Goal: Complete application form

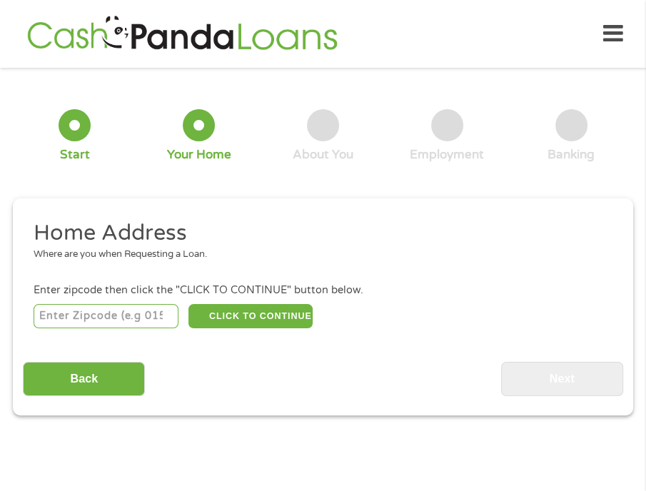
scroll to position [6, 0]
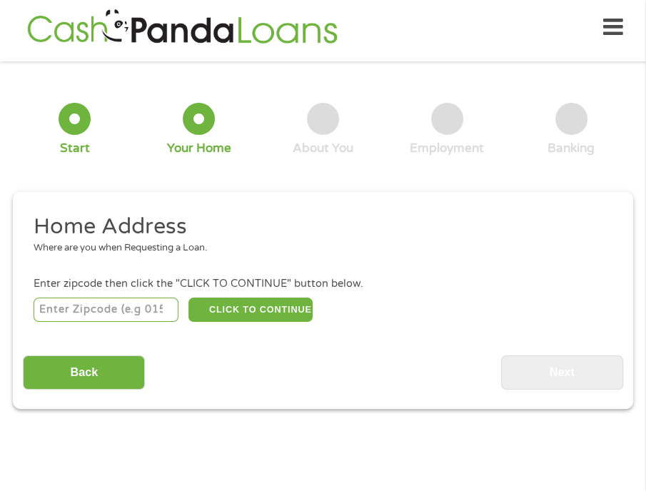
click at [97, 306] on input "number" at bounding box center [106, 310] width 145 height 24
type input "95966"
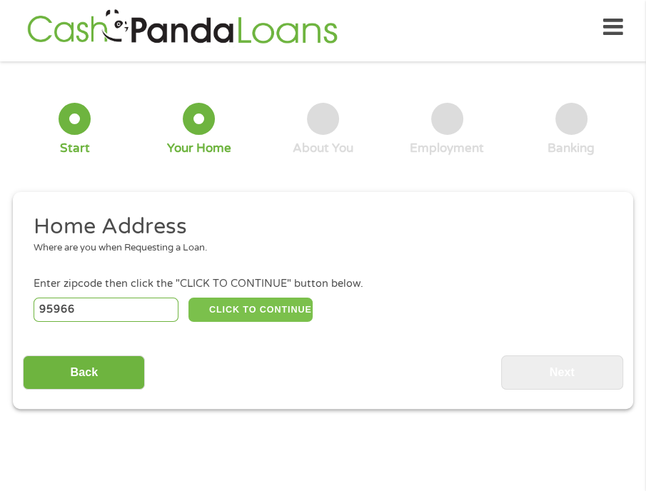
drag, startPoint x: 265, startPoint y: 313, endPoint x: 213, endPoint y: 310, distance: 51.5
click at [213, 310] on button "CLICK TO CONTINUE" at bounding box center [250, 310] width 124 height 24
type input "95966"
type input "[GEOGRAPHIC_DATA]"
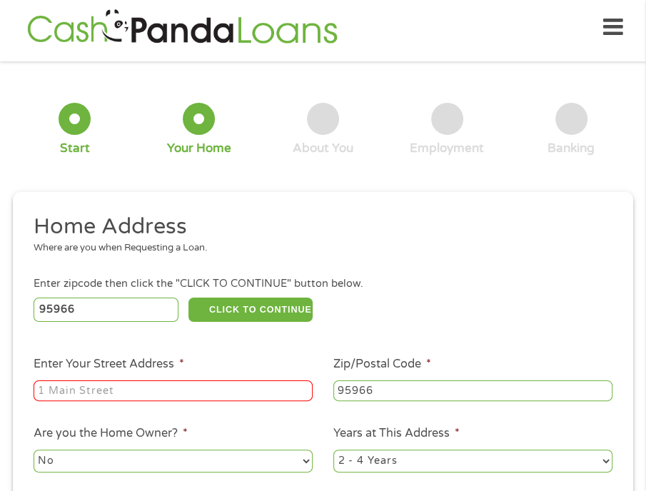
click at [183, 393] on input "Enter Your Street Address *" at bounding box center [173, 390] width 279 height 21
type input "[STREET_ADDRESS][PERSON_NAME]"
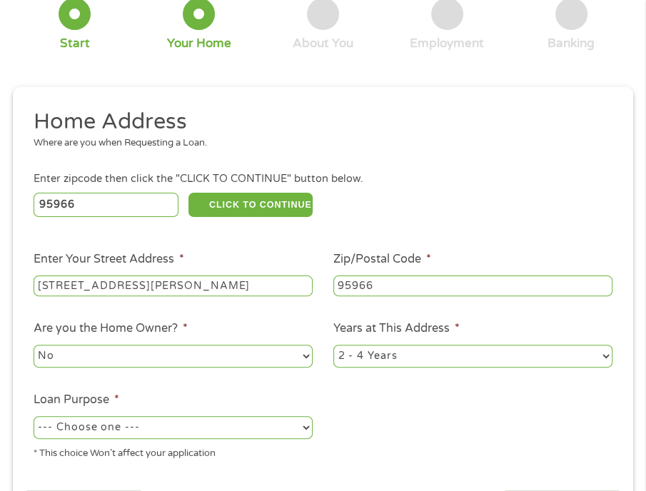
scroll to position [315, 0]
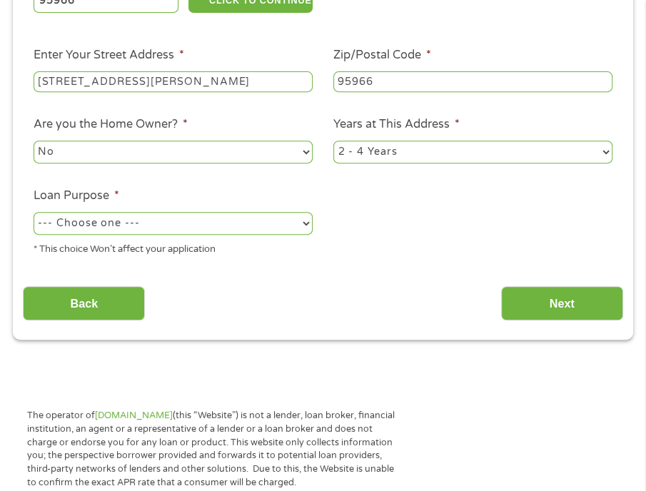
click at [311, 236] on div "--- Choose one --- Pay Bills Debt Consolidation Home Improvement Major Purchase…" at bounding box center [173, 223] width 279 height 29
click at [299, 231] on select "--- Choose one --- Pay Bills Debt Consolidation Home Improvement Major Purchase…" at bounding box center [173, 223] width 279 height 23
select select "other"
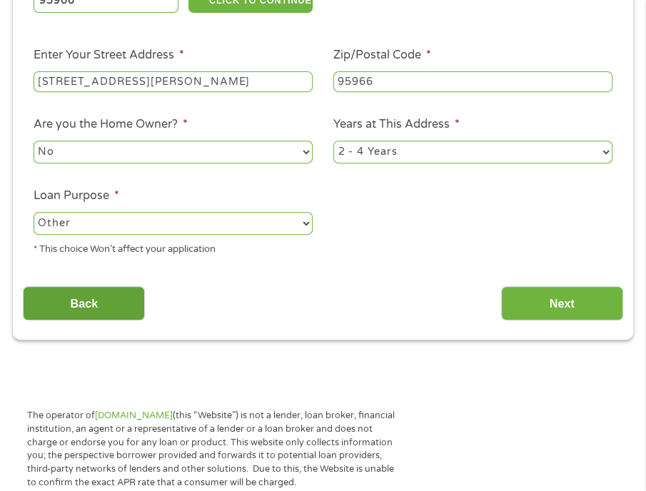
click at [34, 213] on select "--- Choose one --- Pay Bills Debt Consolidation Home Improvement Major Purchase…" at bounding box center [173, 223] width 279 height 23
click at [412, 155] on select "1 Year or less 1 - 2 Years 2 - 4 Years Over 4 Years" at bounding box center [472, 152] width 279 height 23
select select "60months"
click at [333, 142] on select "1 Year or less 1 - 2 Years 2 - 4 Years Over 4 Years" at bounding box center [472, 152] width 279 height 23
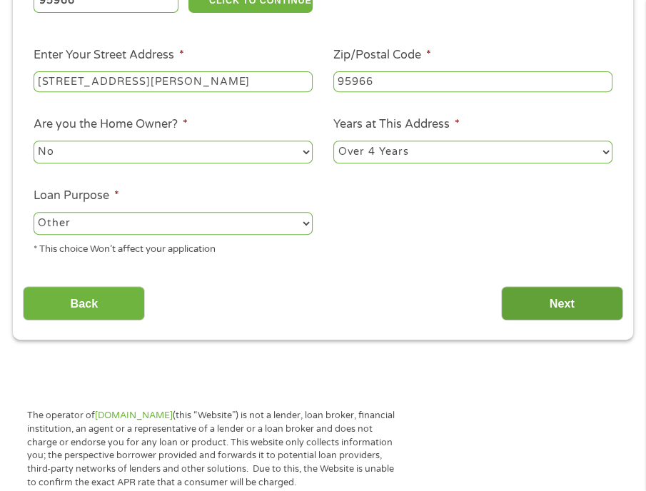
click at [572, 308] on input "Next" at bounding box center [562, 303] width 122 height 35
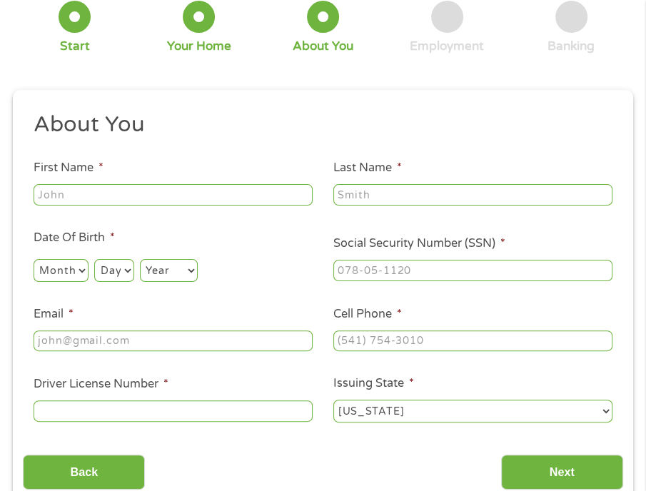
scroll to position [6, 0]
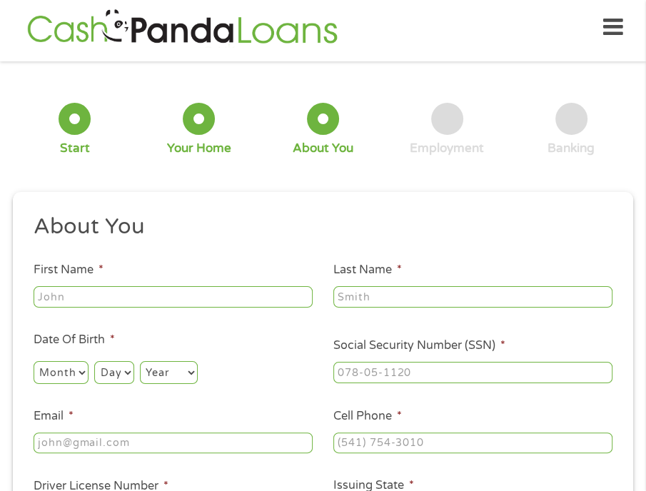
click at [169, 291] on input "First Name *" at bounding box center [173, 296] width 279 height 21
type input "[PERSON_NAME]"
type input "[EMAIL_ADDRESS][DOMAIN_NAME]"
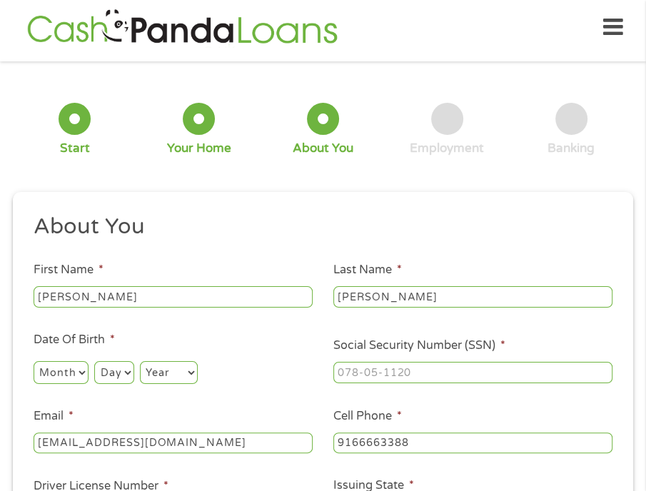
type input "[PHONE_NUMBER]"
click at [61, 368] on select "Month 1 2 3 4 5 6 7 8 9 10 11 12" at bounding box center [61, 372] width 55 height 23
click at [294, 172] on div "1 Start 2 Your Home 3 About You 4 Employment 5 Banking 6" at bounding box center [323, 129] width 620 height 115
click at [80, 376] on select "Month 1 2 3 4 5 6 7 8 9 10 11 12" at bounding box center [61, 372] width 55 height 23
select select "7"
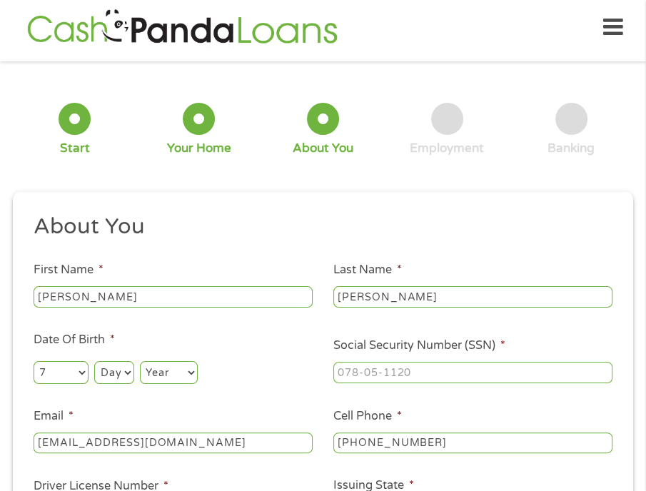
click at [34, 362] on select "Month 1 2 3 4 5 6 7 8 9 10 11 12" at bounding box center [61, 372] width 55 height 23
drag, startPoint x: 122, startPoint y: 360, endPoint x: 120, endPoint y: 376, distance: 15.8
click at [120, 376] on div "Day Day 1 2 3 4 5 6 7 8 9 10 11 12 13 14 15 16 17 18 19 20 21 22 23 24 25 26 27…" at bounding box center [113, 372] width 39 height 29
click at [120, 376] on select "Day 1 2 3 4 5 6 7 8 9 10 11 12 13 14 15 16 17 18 19 20 21 22 23 24 25 26 27 28 …" at bounding box center [113, 372] width 39 height 23
select select "11"
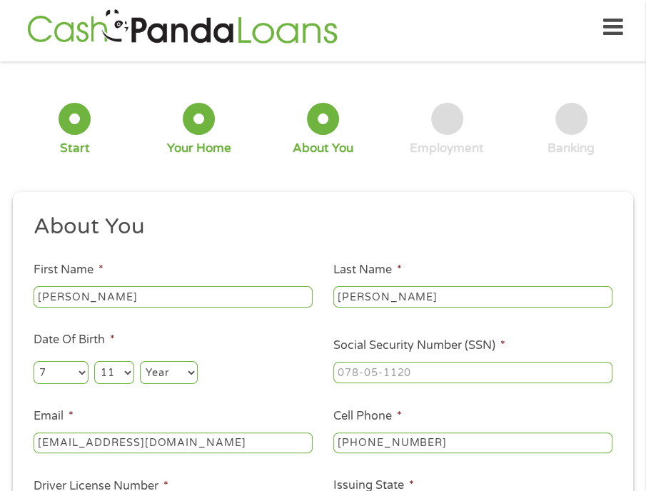
click at [94, 362] on select "Day 1 2 3 4 5 6 7 8 9 10 11 12 13 14 15 16 17 18 19 20 21 22 23 24 25 26 27 28 …" at bounding box center [113, 372] width 39 height 23
click at [176, 370] on select "Year [DATE] 2006 2005 2004 2003 2002 2001 2000 1999 1998 1997 1996 1995 1994 19…" at bounding box center [169, 372] width 58 height 23
select select "1976"
click at [141, 362] on select "Year [DATE] 2006 2005 2004 2003 2002 2001 2000 1999 1998 1997 1996 1995 1994 19…" at bounding box center [169, 372] width 58 height 23
click at [420, 371] on input "___-__-____" at bounding box center [472, 372] width 279 height 21
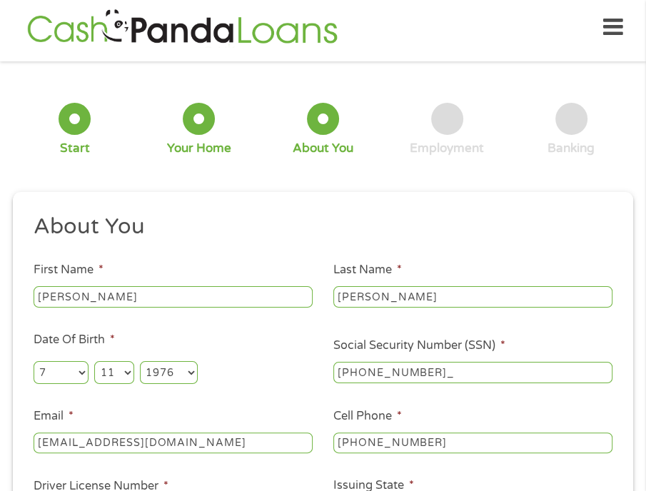
type input "576-82-8844"
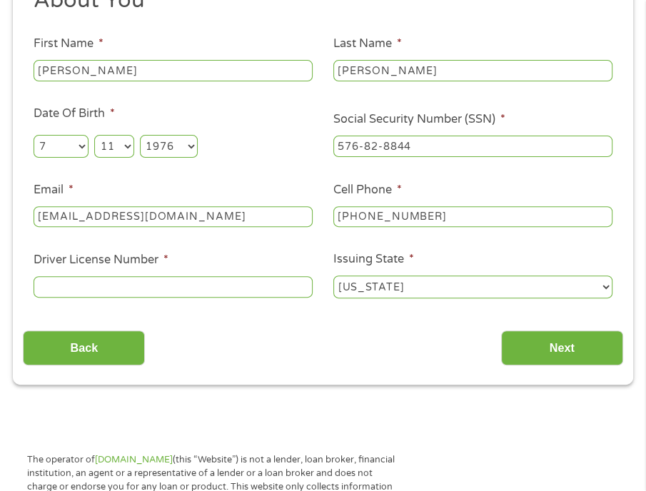
scroll to position [229, 0]
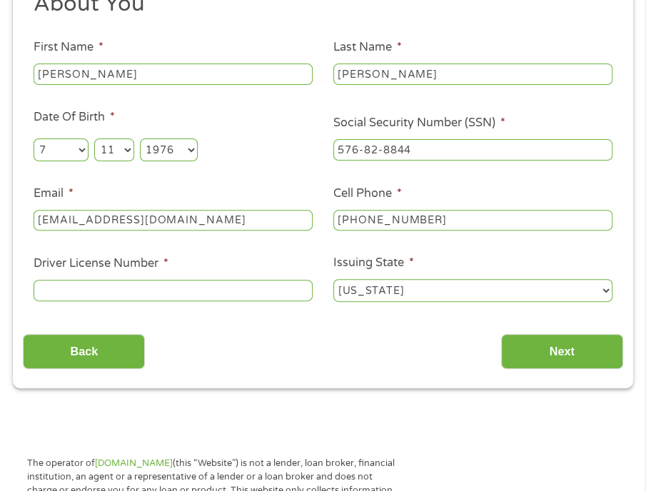
click at [153, 283] on input "Driver License Number *" at bounding box center [173, 290] width 279 height 21
type input "B3845724"
click at [475, 211] on input "[PHONE_NUMBER]" at bounding box center [472, 220] width 279 height 21
type input "[PHONE_NUMBER]"
click at [582, 84] on input "[PERSON_NAME]" at bounding box center [472, 74] width 279 height 21
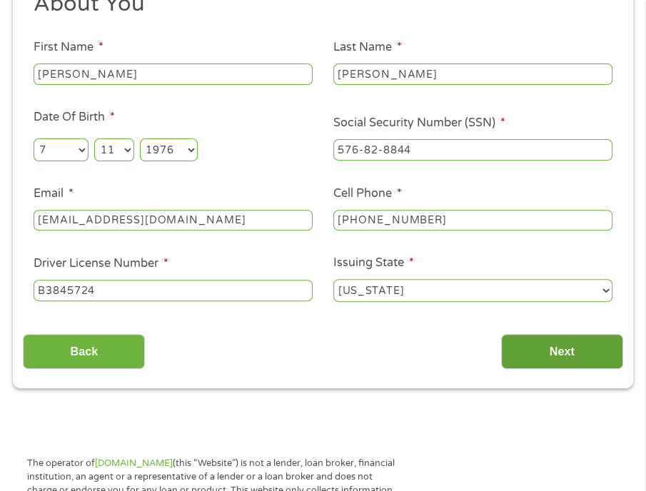
click at [569, 369] on input "Next" at bounding box center [562, 351] width 122 height 35
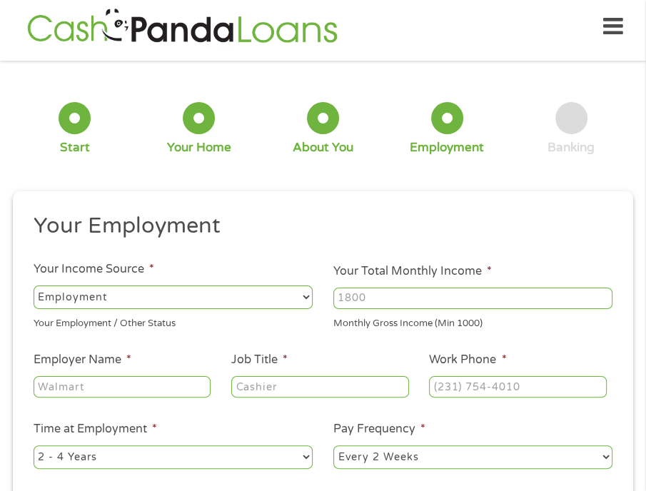
scroll to position [6, 0]
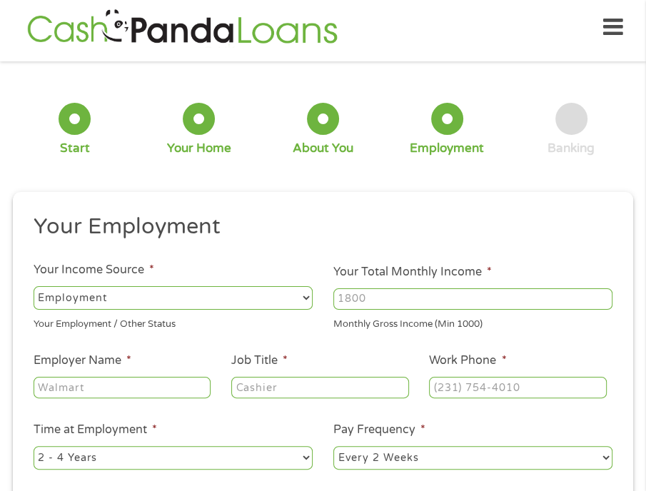
click at [270, 296] on select "--- Choose one --- Employment [DEMOGRAPHIC_DATA] Benefits" at bounding box center [173, 297] width 279 height 23
select select "selfEmployed"
click at [34, 286] on select "--- Choose one --- Employment [DEMOGRAPHIC_DATA] Benefits" at bounding box center [173, 297] width 279 height 23
click at [457, 300] on input "Your Total Monthly Income *" at bounding box center [472, 298] width 279 height 21
type input "2050.00"
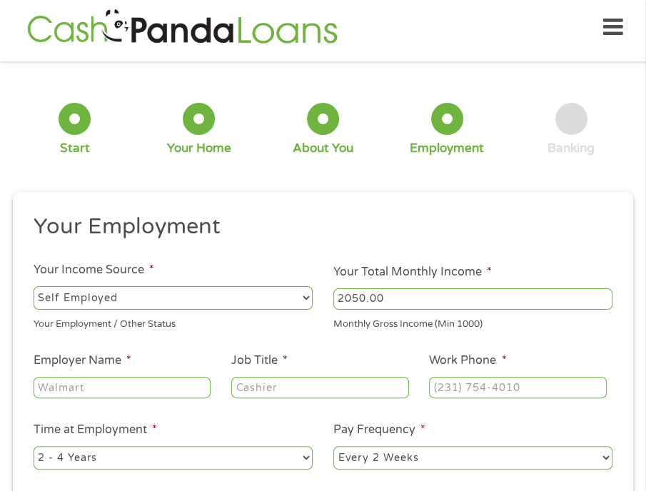
click at [163, 398] on input "Employer Name *" at bounding box center [122, 387] width 177 height 21
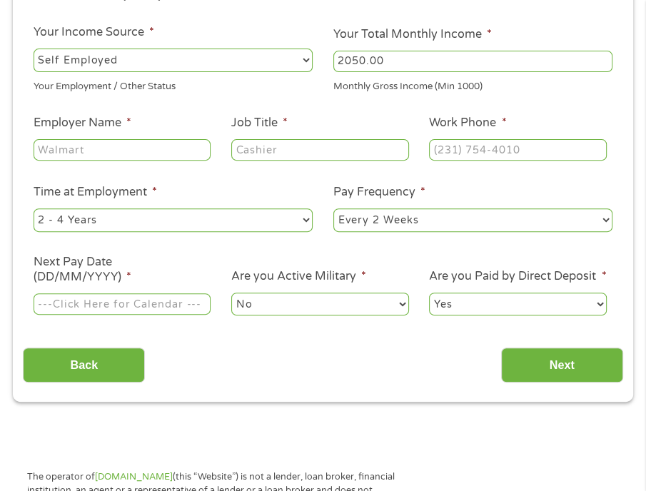
scroll to position [243, 0]
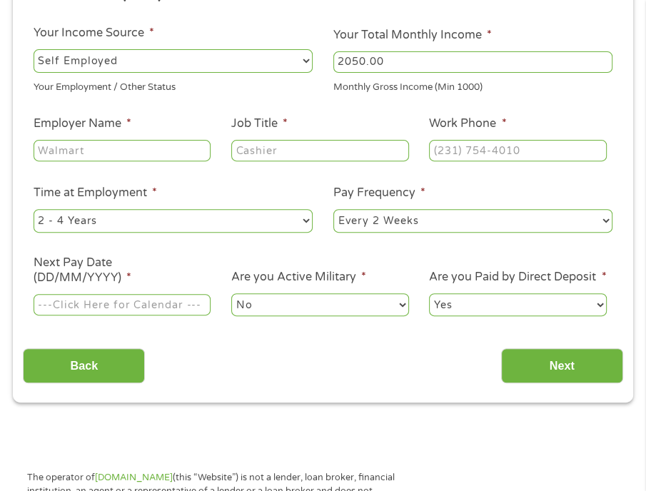
click at [142, 144] on input "Employer Name *" at bounding box center [122, 150] width 177 height 21
type input "self employed"
